Goal: Information Seeking & Learning: Learn about a topic

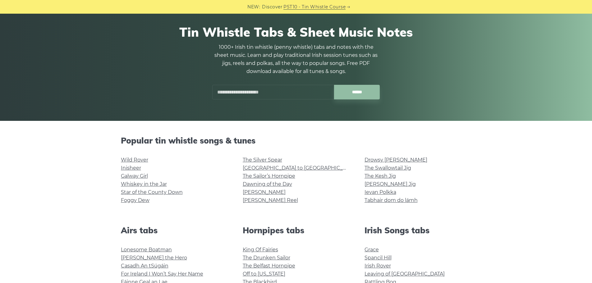
scroll to position [35, 0]
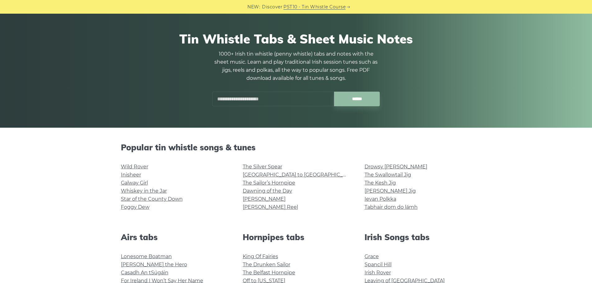
click at [296, 102] on input "text" at bounding box center [273, 99] width 122 height 15
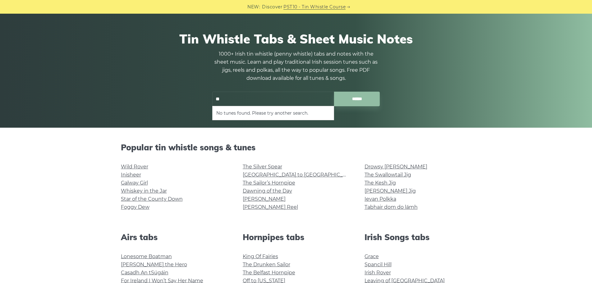
type input "*"
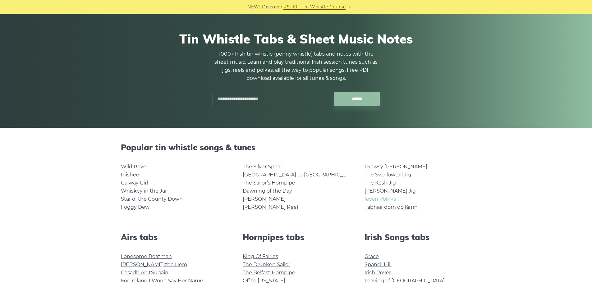
click at [383, 198] on link "Ievan Polkka" at bounding box center [381, 199] width 32 height 6
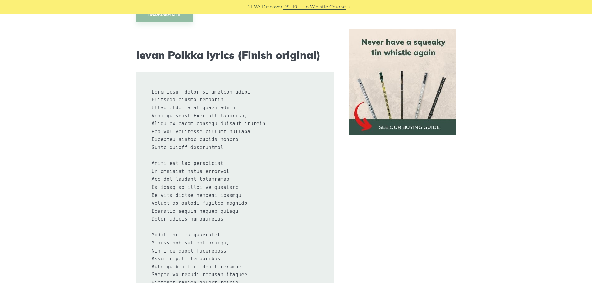
scroll to position [217, 0]
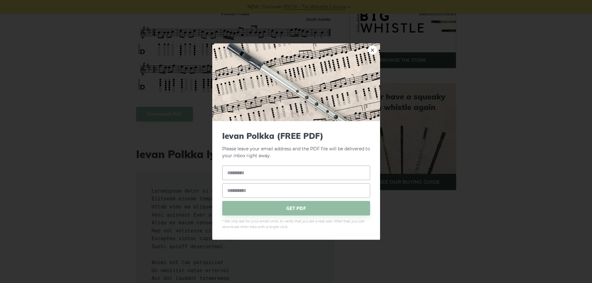
click at [374, 51] on link "×" at bounding box center [372, 49] width 9 height 9
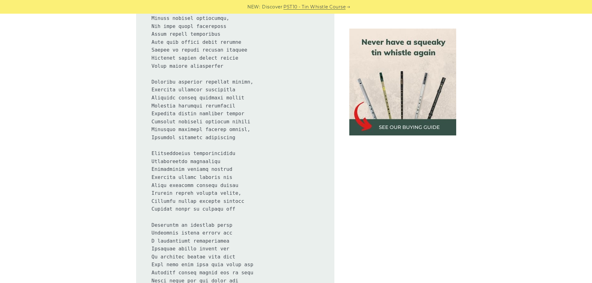
scroll to position [542, 0]
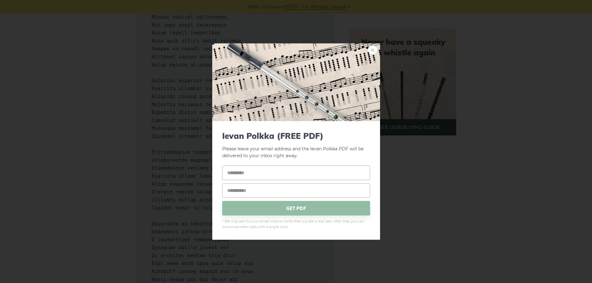
click at [375, 51] on link "×" at bounding box center [372, 49] width 9 height 9
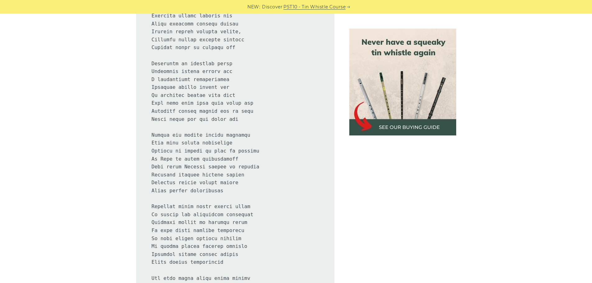
scroll to position [704, 0]
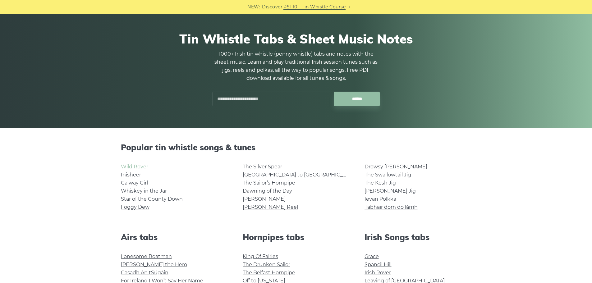
click at [140, 165] on link "Wild Rover" at bounding box center [134, 167] width 27 height 6
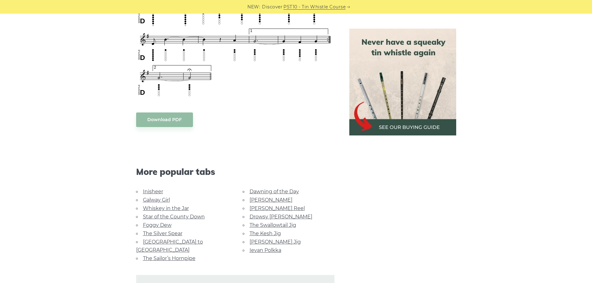
scroll to position [473, 0]
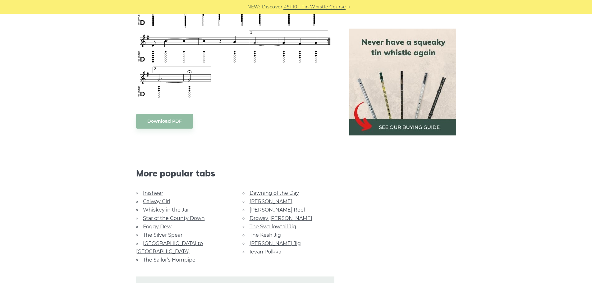
click at [159, 193] on link "Inisheer" at bounding box center [153, 193] width 20 height 6
